Goal: Task Accomplishment & Management: Complete application form

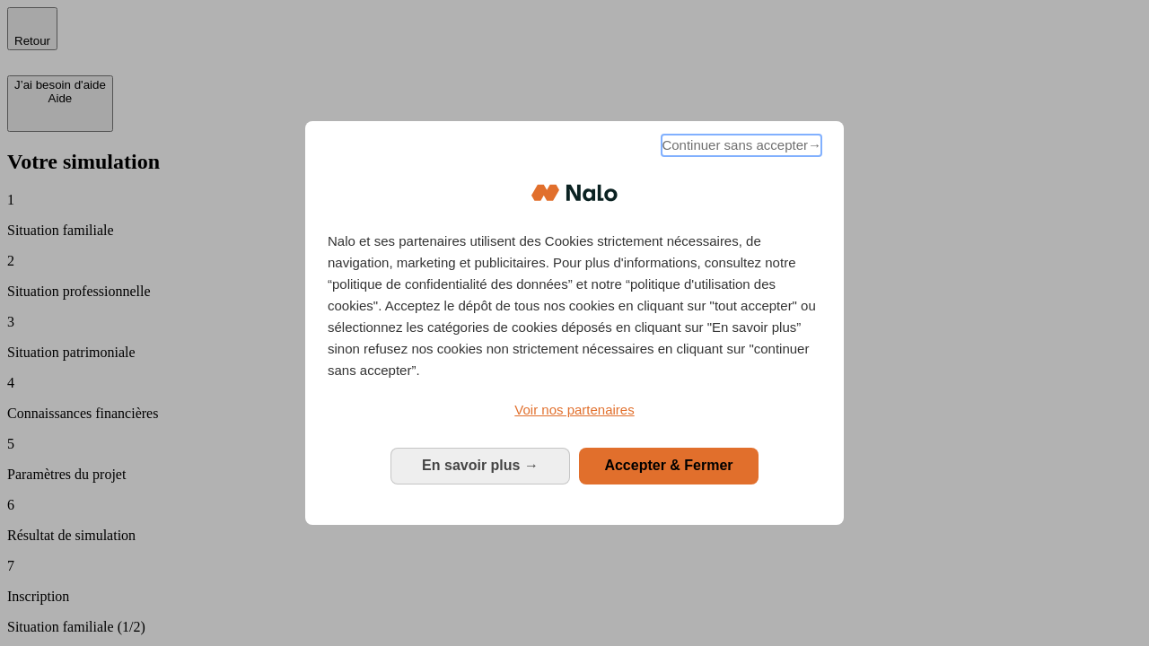
click at [740, 148] on span "Continuer sans accepter →" at bounding box center [742, 146] width 160 height 22
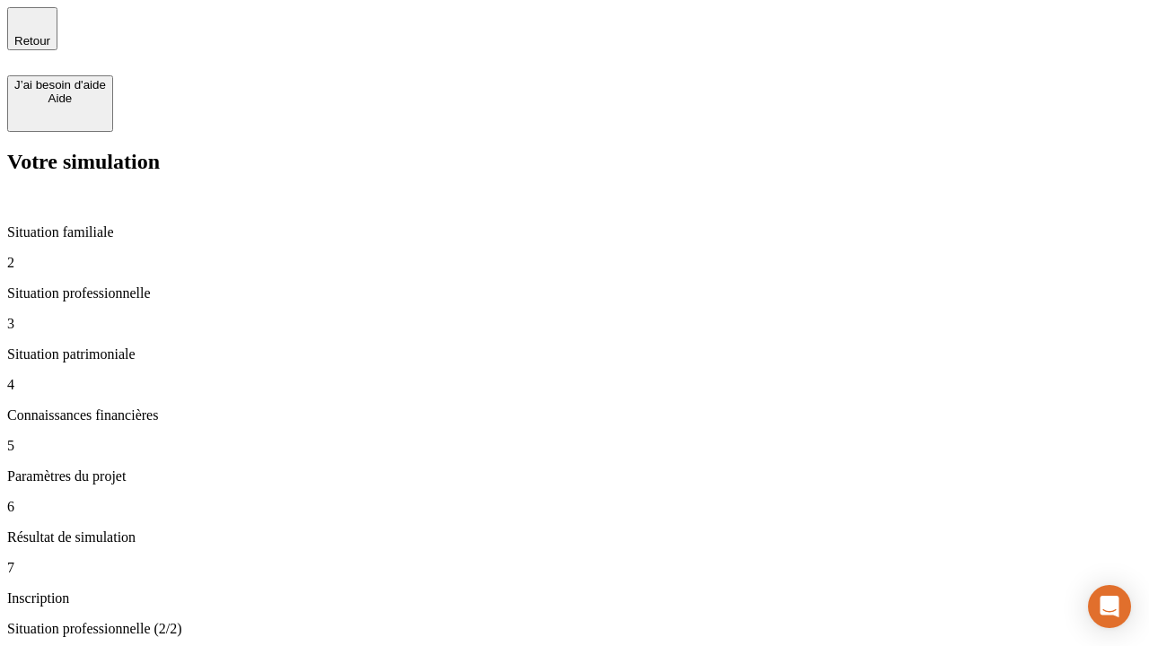
type input "30 000"
type input "0"
type input "1 000"
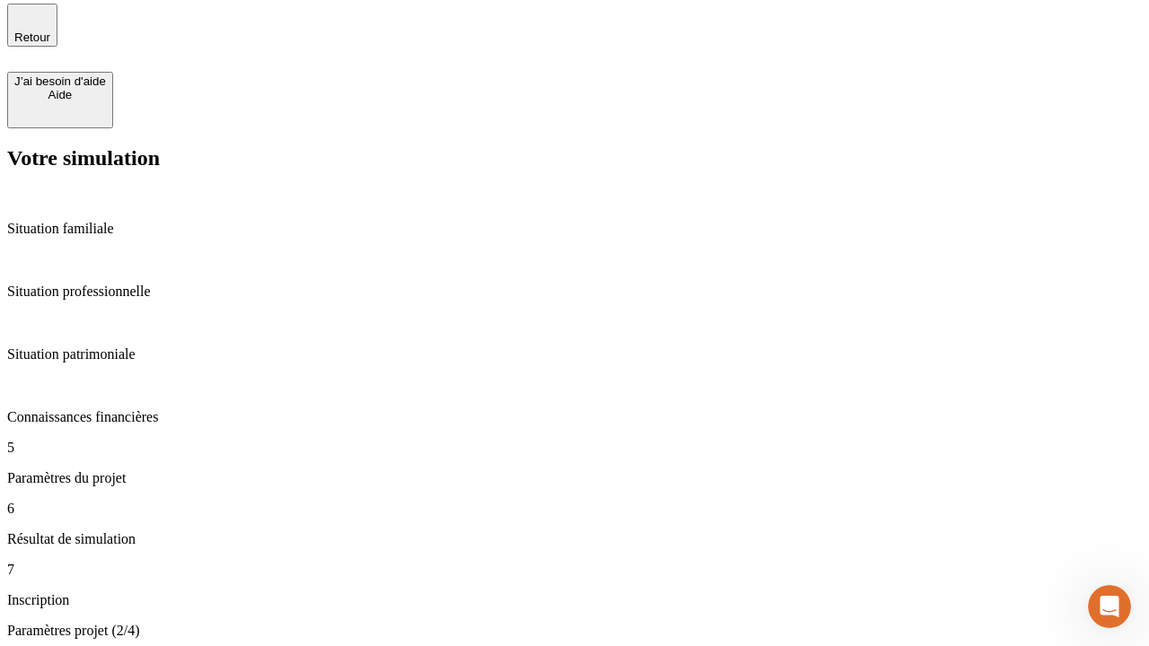
type input "40"
type input "200 000"
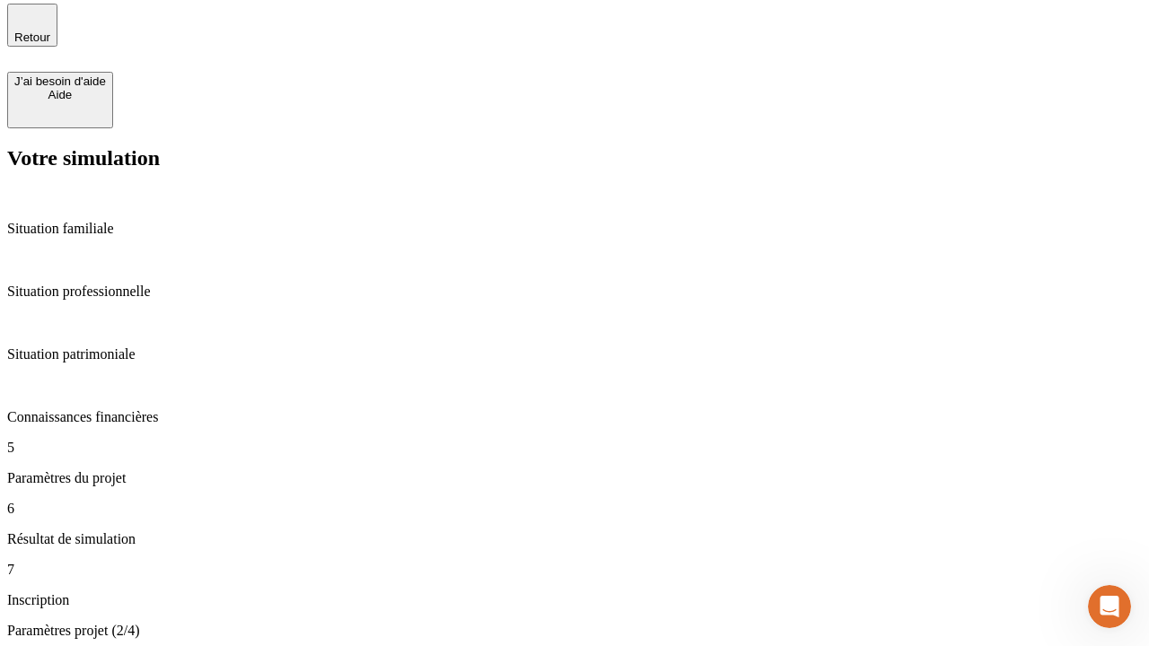
type input "640"
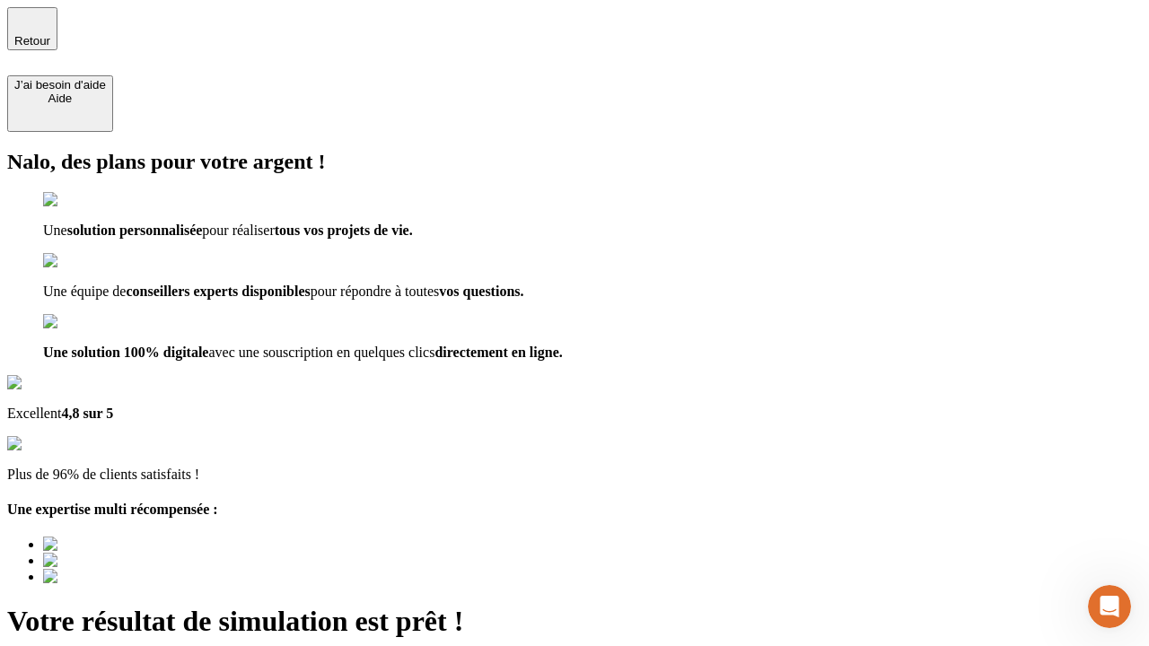
type input "[EMAIL_ADDRESS][DOMAIN_NAME]"
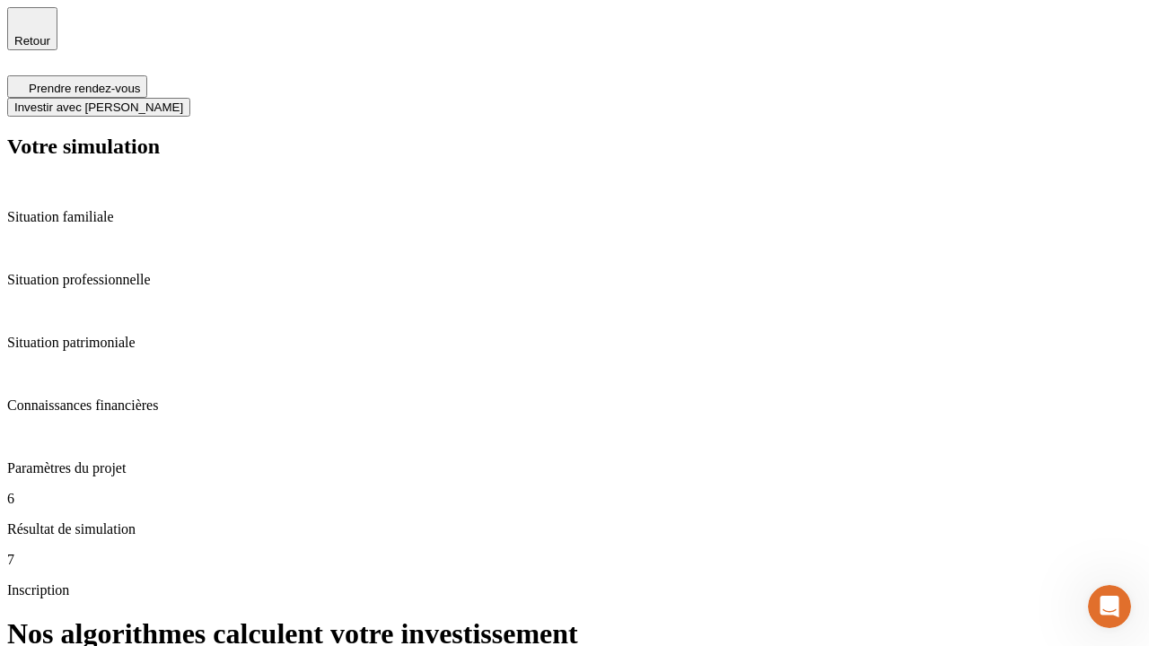
scroll to position [7, 0]
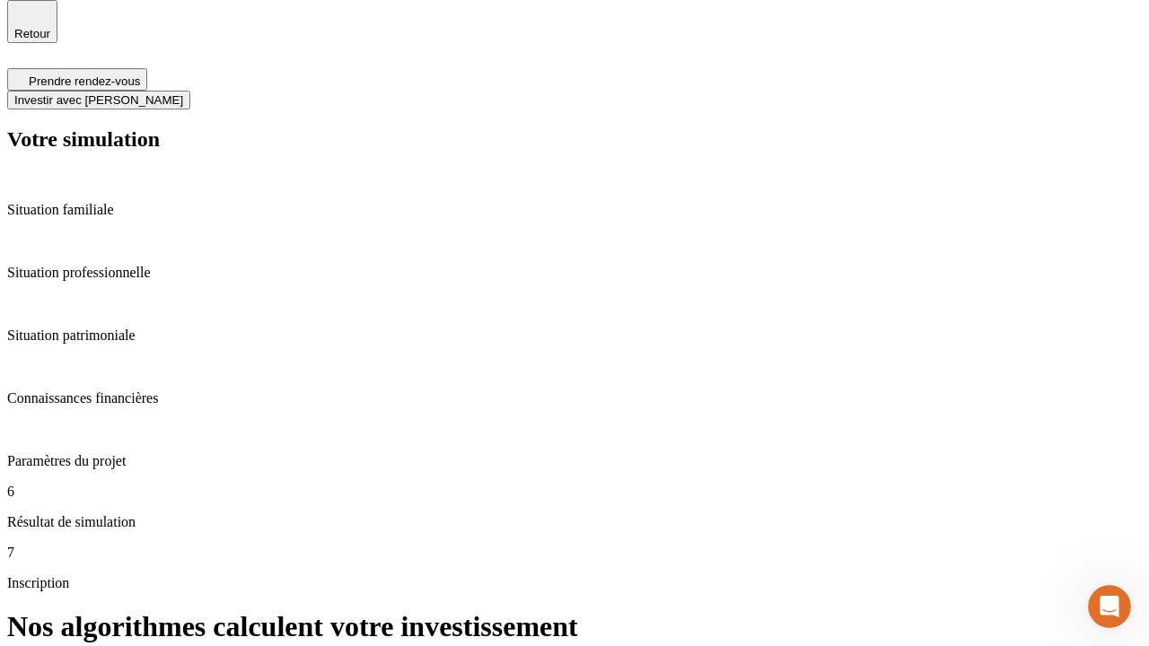
click at [183, 93] on span "Investir avec [PERSON_NAME]" at bounding box center [98, 99] width 169 height 13
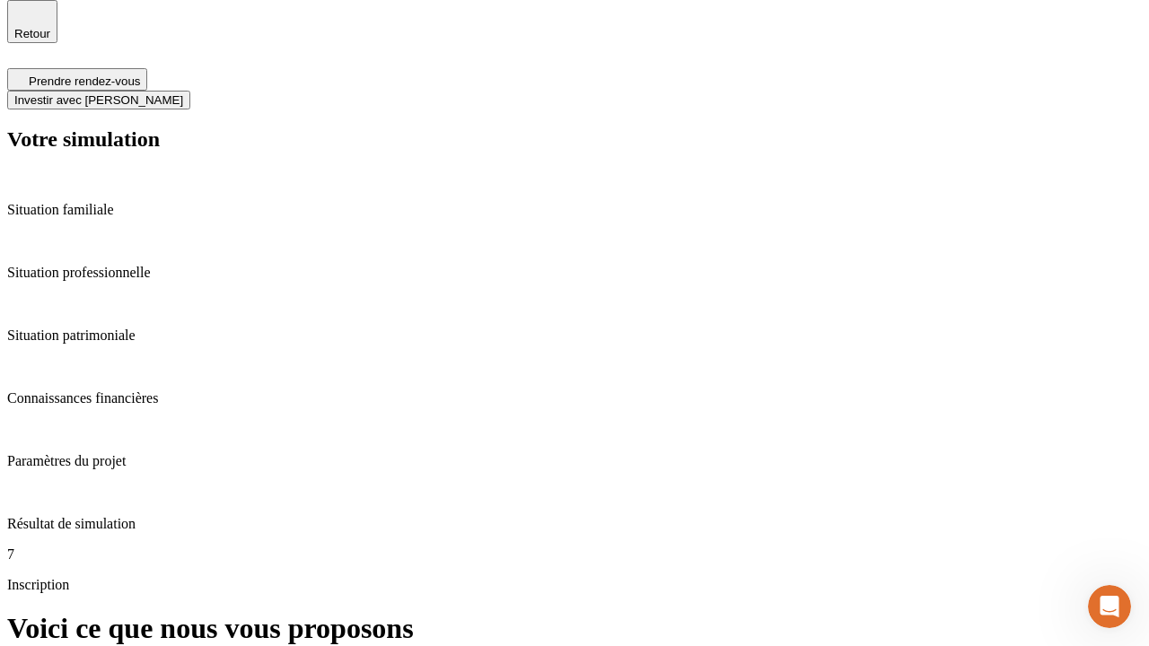
scroll to position [0, 0]
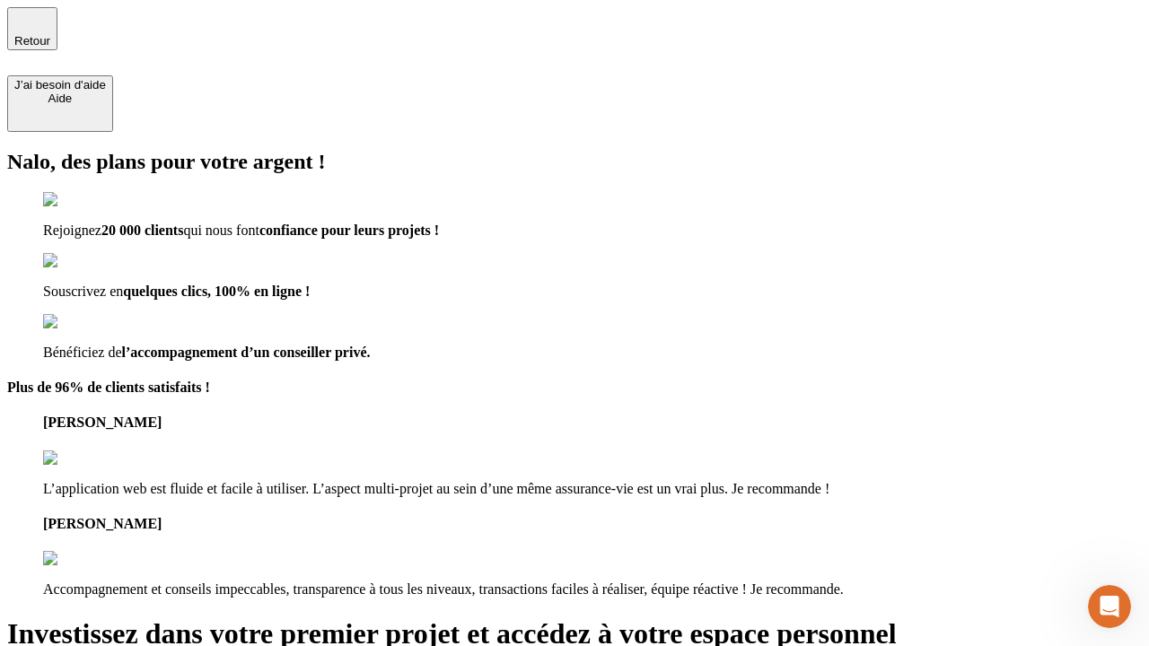
type input "[EMAIL_ADDRESS][DOMAIN_NAME]"
